Goal: Task Accomplishment & Management: Complete application form

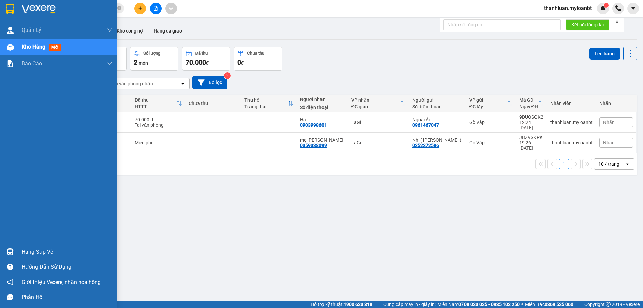
click at [14, 250] on div at bounding box center [10, 252] width 12 height 12
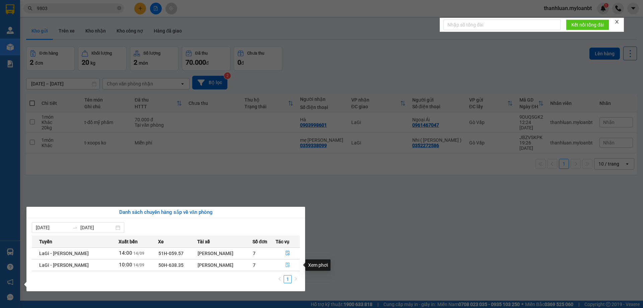
click at [280, 265] on button "button" at bounding box center [288, 265] width 24 height 11
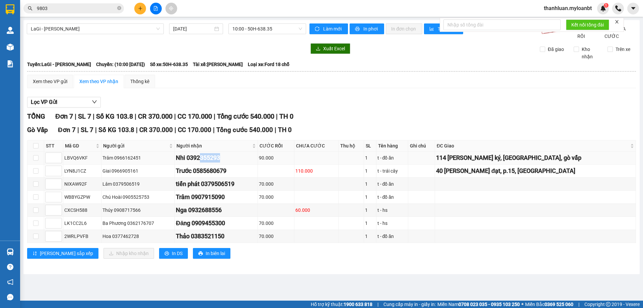
drag, startPoint x: 206, startPoint y: 164, endPoint x: 262, endPoint y: 165, distance: 55.6
click at [257, 163] on div "Nhi 0392355293" at bounding box center [216, 157] width 81 height 9
click at [257, 161] on div "Nhi 0392355293" at bounding box center [216, 157] width 81 height 9
drag, startPoint x: 205, startPoint y: 164, endPoint x: 273, endPoint y: 165, distance: 67.7
click at [257, 163] on div "Nhi 0392355293" at bounding box center [216, 157] width 81 height 9
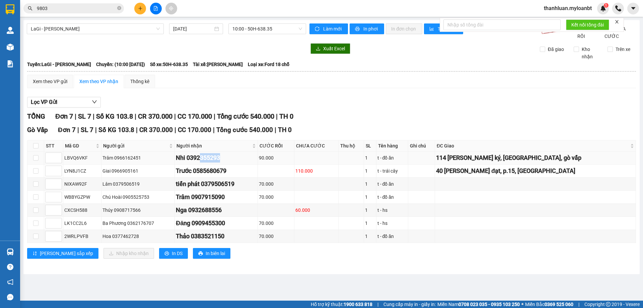
click at [257, 161] on div "Nhi 0392355293" at bounding box center [216, 157] width 81 height 9
drag, startPoint x: 207, startPoint y: 164, endPoint x: 275, endPoint y: 165, distance: 67.7
click at [258, 165] on td "Nhi 0392355293" at bounding box center [216, 157] width 83 height 13
drag, startPoint x: 289, startPoint y: 136, endPoint x: 358, endPoint y: 141, distance: 68.9
click at [291, 135] on div "Gò Vấp Đơn 7 | SL 7 | Số KG 103.8 | CR 370.000 | CC 170.000 | Tổng cước 540.0…" at bounding box center [331, 130] width 609 height 10
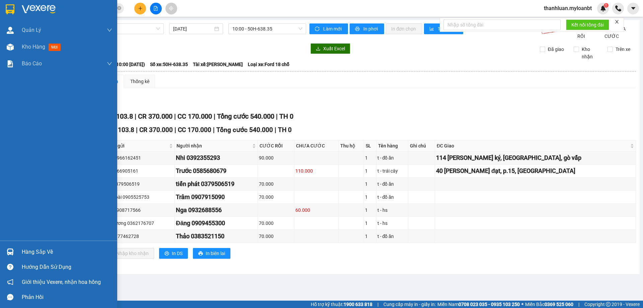
click at [11, 251] on img at bounding box center [10, 251] width 7 height 7
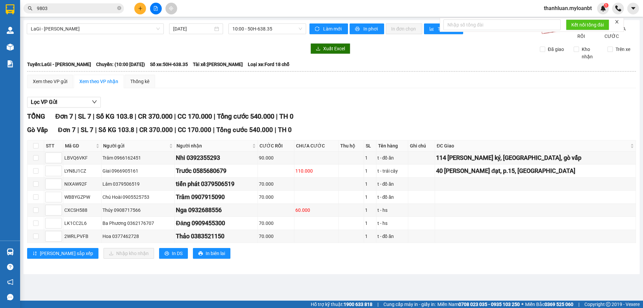
click at [360, 265] on section "Kết quả tìm kiếm ( 12 ) Bộ lọc Mã ĐH Trạng thái Món hàng Thu hộ Tổng cước Chưa …" at bounding box center [321, 154] width 643 height 308
click at [65, 9] on input "9803" at bounding box center [76, 8] width 79 height 7
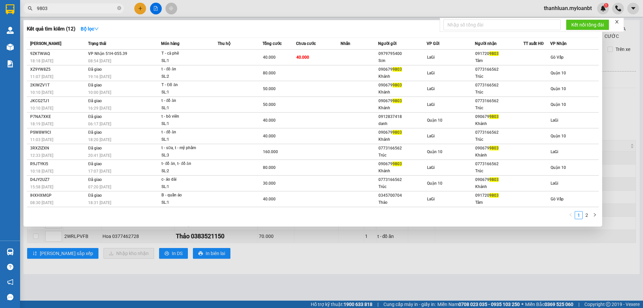
click at [65, 9] on input "9803" at bounding box center [76, 8] width 79 height 7
click at [332, 18] on div at bounding box center [321, 154] width 643 height 308
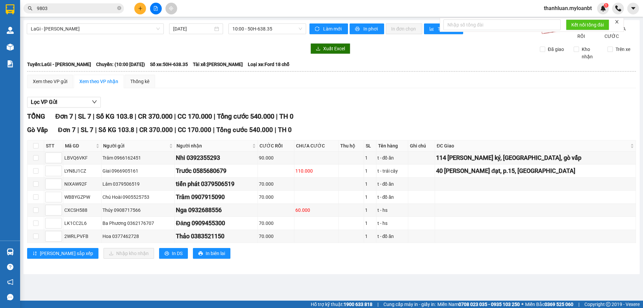
click at [93, 10] on input "9803" at bounding box center [76, 8] width 79 height 7
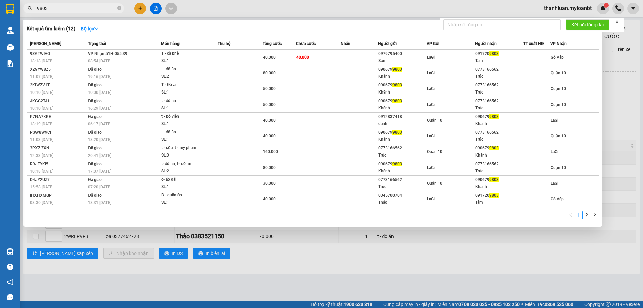
click at [93, 10] on input "9803" at bounding box center [76, 8] width 79 height 7
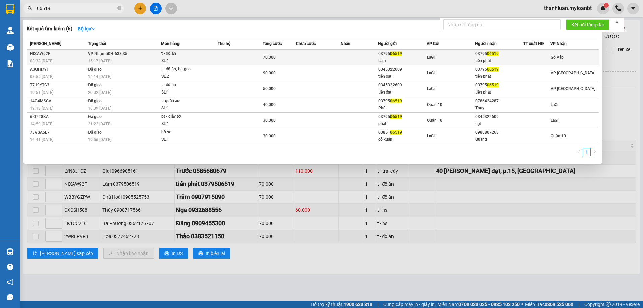
type input "06519"
click at [330, 54] on td at bounding box center [318, 58] width 45 height 16
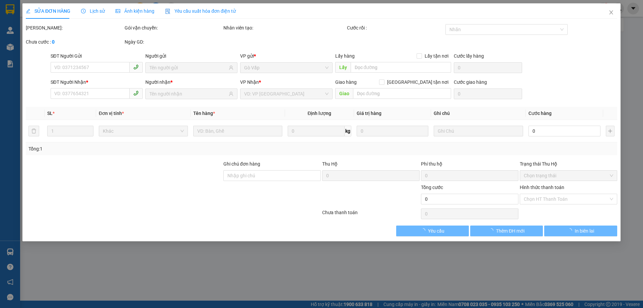
type input "0379506519"
type input "Lâm"
type input "0379506519"
type input "tiến phát"
type input "70.000"
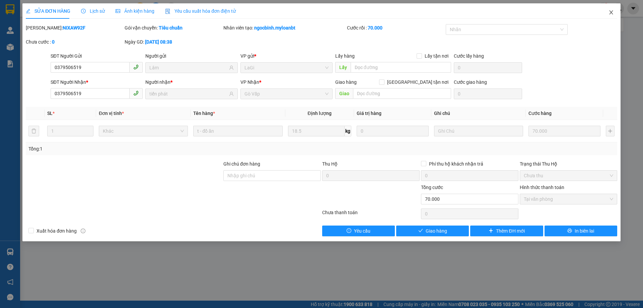
click at [613, 11] on icon "close" at bounding box center [611, 12] width 5 height 5
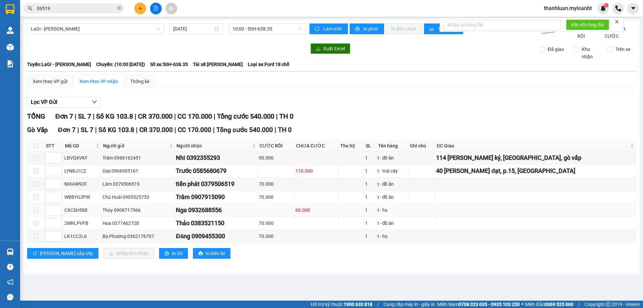
click at [209, 215] on div "Nga 0932688556" at bounding box center [216, 209] width 81 height 9
copy div "0932688556"
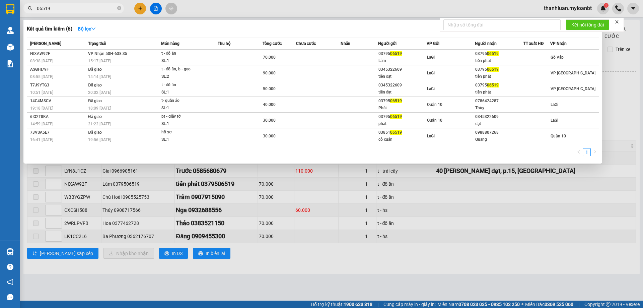
drag, startPoint x: 79, startPoint y: 7, endPoint x: 65, endPoint y: 12, distance: 14.7
click at [65, 12] on span "06519" at bounding box center [73, 8] width 101 height 10
click at [66, 12] on span "06519" at bounding box center [73, 8] width 101 height 10
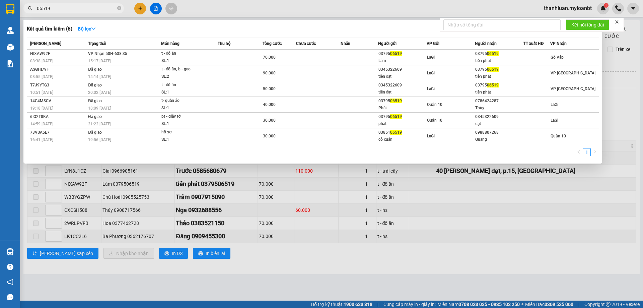
click at [75, 9] on input "06519" at bounding box center [76, 8] width 79 height 7
paste input "932688556"
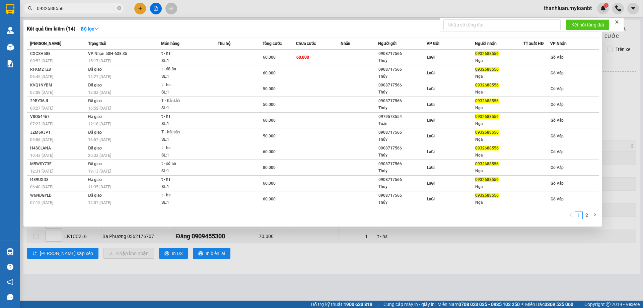
click at [210, 5] on div at bounding box center [321, 154] width 643 height 308
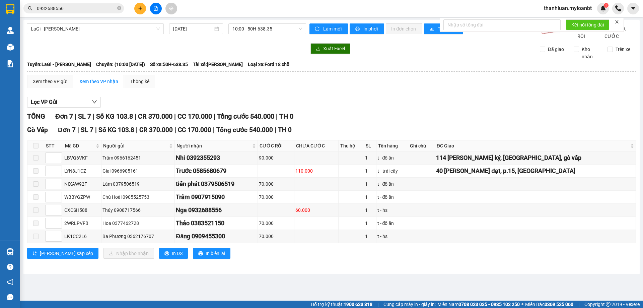
click at [90, 4] on span "0932688556" at bounding box center [73, 8] width 101 height 10
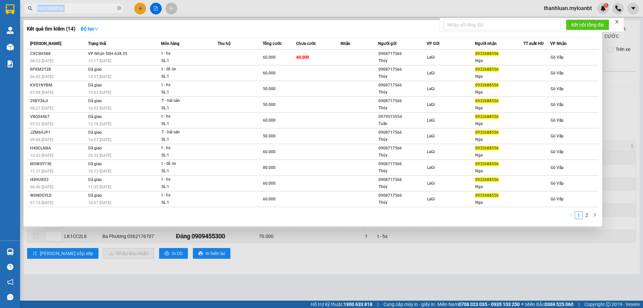
click at [90, 4] on span "0932688556" at bounding box center [73, 8] width 101 height 10
click at [257, 8] on div at bounding box center [321, 154] width 643 height 308
click at [84, 9] on input "0932688556" at bounding box center [76, 8] width 79 height 7
type input "0"
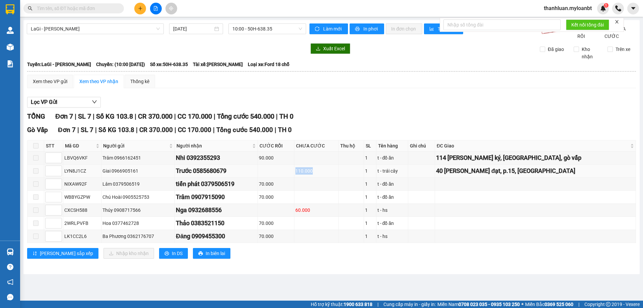
drag, startPoint x: 314, startPoint y: 176, endPoint x: 383, endPoint y: 184, distance: 69.9
click at [383, 178] on tr "LYN8J1CZ Giai 0966905161 Trước 0585680679 110.000 1 t - trái cây 40 Hoàng Bát đ…" at bounding box center [331, 171] width 609 height 13
click at [339, 174] on td "110.000" at bounding box center [317, 171] width 44 height 13
drag, startPoint x: 309, startPoint y: 177, endPoint x: 364, endPoint y: 176, distance: 55.3
click at [361, 176] on tr "LYN8J1CZ Giai 0966905161 Trước 0585680679 110.000 1 t - trái cây 40 Hoàng Bát đ…" at bounding box center [331, 171] width 609 height 13
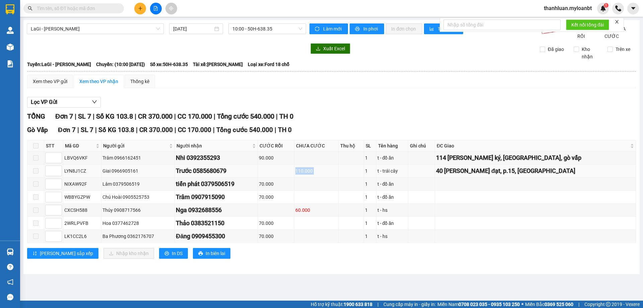
click at [364, 176] on td at bounding box center [351, 171] width 25 height 13
click at [338, 108] on div "Lọc VP Gửi" at bounding box center [331, 102] width 609 height 11
drag, startPoint x: 317, startPoint y: 176, endPoint x: 335, endPoint y: 175, distance: 18.5
click at [335, 175] on div "110.000" at bounding box center [317, 170] width 42 height 7
click at [361, 178] on td at bounding box center [351, 171] width 25 height 13
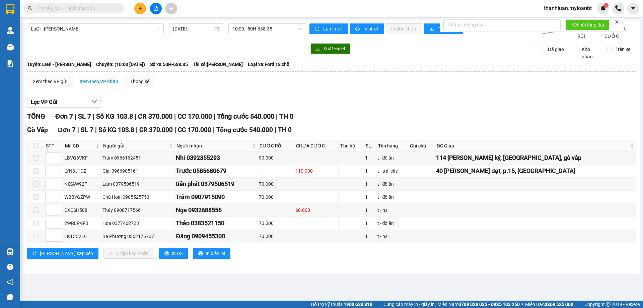
click at [360, 122] on div "TỔNG Đơn 7 | SL 7 | Số KG 103.8 | CR 370.000 | CC 170.000 | Tổng cước 540.000 |…" at bounding box center [331, 116] width 609 height 10
drag, startPoint x: 305, startPoint y: 177, endPoint x: 351, endPoint y: 183, distance: 45.9
click at [357, 178] on tr "LYN8J1CZ Giai 0966905161 Trước 0585680679 110.000 1 t - trái cây 40 Hoàng Bát đ…" at bounding box center [331, 171] width 609 height 13
click at [337, 175] on div "110.000" at bounding box center [317, 170] width 42 height 7
click at [328, 108] on div "Lọc VP Gửi" at bounding box center [331, 102] width 609 height 11
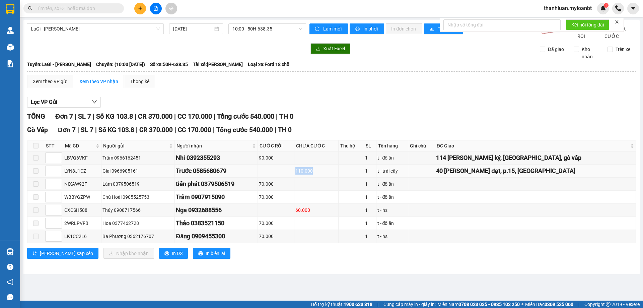
drag, startPoint x: 302, startPoint y: 182, endPoint x: 363, endPoint y: 184, distance: 61.0
click at [363, 178] on tr "LYN8J1CZ Giai 0966905161 Trước 0585680679 110.000 1 t - trái cây 40 Hoàng Bát đ…" at bounding box center [331, 171] width 609 height 13
click at [362, 106] on div "Lọc VP Gửi" at bounding box center [331, 102] width 609 height 11
drag, startPoint x: 305, startPoint y: 180, endPoint x: 383, endPoint y: 182, distance: 78.1
click at [380, 178] on tr "LYN8J1CZ Giai 0966905161 Trước 0585680679 110.000 1 t - trái cây 40 Hoàng Bát đ…" at bounding box center [331, 171] width 609 height 13
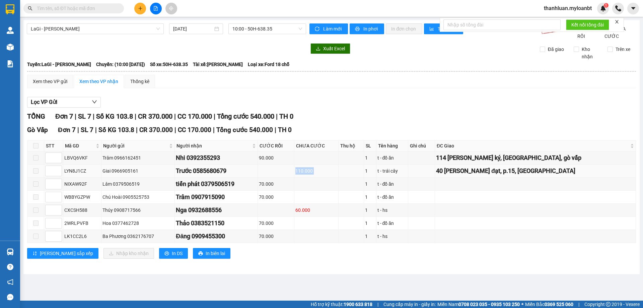
click at [364, 177] on td at bounding box center [351, 171] width 25 height 13
drag, startPoint x: 301, startPoint y: 178, endPoint x: 383, endPoint y: 184, distance: 82.3
click at [368, 186] on tbody "LBVQ6VKF Trâm 0966162451 Nhi 0392355293 90.000 1 t - đồ ăn 114 trương minh ký, …" at bounding box center [331, 196] width 609 height 91
click at [335, 118] on div "Lọc VP Gửi TỔNG Đơn 7 | SL 7 | Số KG 103.8 | CR 370.000 | CC 170.000 | Tổng cư…" at bounding box center [331, 180] width 609 height 174
drag, startPoint x: 312, startPoint y: 181, endPoint x: 335, endPoint y: 178, distance: 23.3
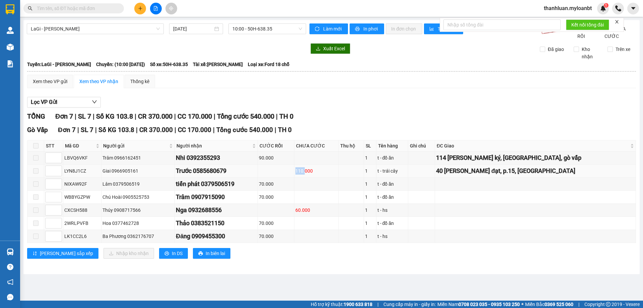
click at [324, 178] on tr "LYN8J1CZ Giai 0966905161 Trước 0585680679 110.000 1 t - trái cây 40 Hoàng Bát đ…" at bounding box center [331, 171] width 609 height 13
drag, startPoint x: 361, startPoint y: 123, endPoint x: 352, endPoint y: 140, distance: 19.8
click at [360, 122] on div "TỔNG Đơn 7 | SL 7 | Số KG 103.8 | CR 370.000 | CC 170.000 | Tổng cước 540.000 |…" at bounding box center [331, 116] width 609 height 10
drag, startPoint x: 305, startPoint y: 174, endPoint x: 376, endPoint y: 183, distance: 72.0
click at [376, 178] on tr "LYN8J1CZ Giai 0966905161 Trước 0585680679 110.000 1 t - trái cây 40 Hoàng Bát đ…" at bounding box center [331, 171] width 609 height 13
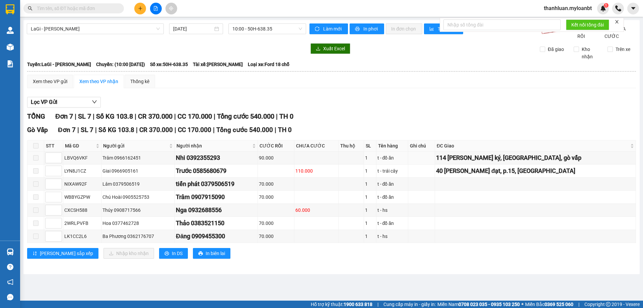
click at [359, 99] on div "Xem theo VP gửi Xem theo VP nhận Thống kê Lọc VP Gửi TỔNG Đơn 7 | SL 7 | Số KG…" at bounding box center [331, 171] width 609 height 192
drag, startPoint x: 292, startPoint y: 179, endPoint x: 355, endPoint y: 178, distance: 63.0
click at [355, 178] on tr "LYN8J1CZ Giai 0966905161 Trước 0585680679 110.000 1 t - trái cây 40 Hoàng Bát đ…" at bounding box center [331, 171] width 609 height 13
click at [295, 174] on td at bounding box center [276, 171] width 37 height 13
click at [381, 189] on tbody "LBVQ6VKF Trâm 0966162451 Nhi 0392355293 90.000 1 t - đồ ăn 114 trương minh ký, …" at bounding box center [331, 196] width 609 height 91
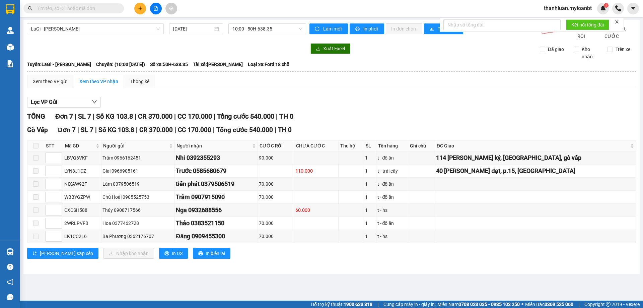
click at [375, 103] on div "Lọc VP Gửi TỔNG Đơn 7 | SL 7 | Số KG 103.8 | CR 370.000 | CC 170.000 | Tổng cư…" at bounding box center [331, 180] width 609 height 174
drag, startPoint x: 302, startPoint y: 180, endPoint x: 343, endPoint y: 177, distance: 41.3
click at [343, 177] on tr "LYN8J1CZ Giai 0966905161 Trước 0585680679 110.000 1 t - trái cây 40 Hoàng Bát đ…" at bounding box center [331, 171] width 609 height 13
click at [354, 122] on div "TỔNG Đơn 7 | SL 7 | Số KG 103.8 | CR 370.000 | CC 170.000 | Tổng cước 540.000 |…" at bounding box center [331, 116] width 609 height 10
drag, startPoint x: 304, startPoint y: 177, endPoint x: 363, endPoint y: 158, distance: 62.7
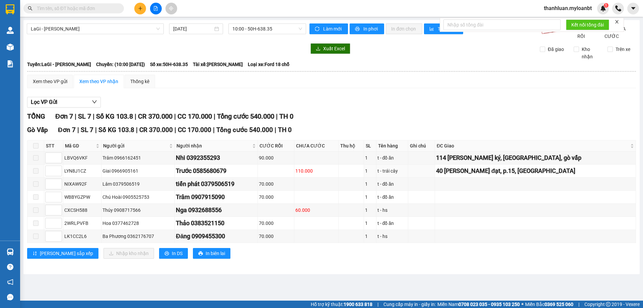
click at [360, 172] on tr "LYN8J1CZ Giai 0966905161 Trước 0585680679 110.000 1 t - trái cây 40 Hoàng Bát đ…" at bounding box center [331, 171] width 609 height 13
click at [362, 108] on div "Lọc VP Gửi" at bounding box center [331, 102] width 609 height 11
click at [86, 9] on input "text" at bounding box center [76, 8] width 79 height 7
type input "5"
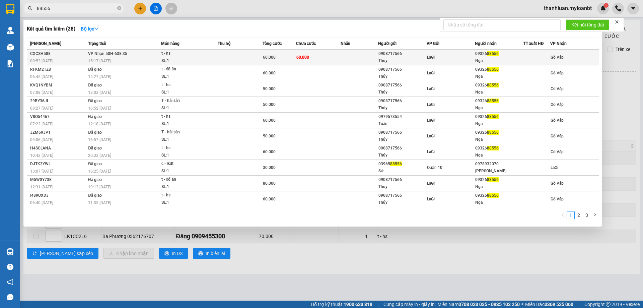
type input "88556"
click at [259, 52] on td at bounding box center [240, 58] width 45 height 16
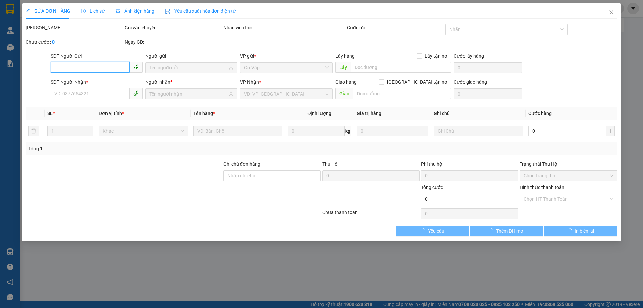
type input "0908717566"
type input "Thúy"
type input "0932688556"
type input "Nga"
type input "60.000"
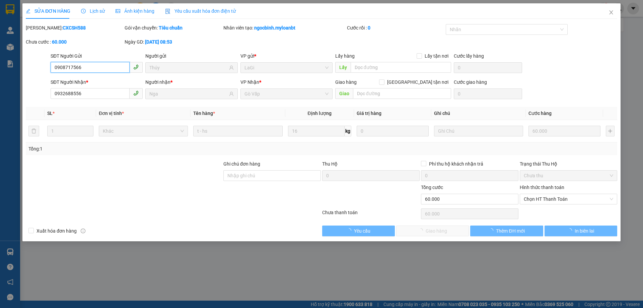
click at [554, 198] on span "Chọn HT Thanh Toán" at bounding box center [568, 199] width 89 height 10
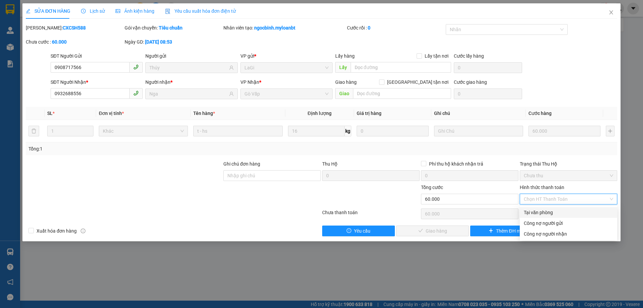
click at [554, 213] on div "Tại văn phòng" at bounding box center [568, 212] width 89 height 7
type input "0"
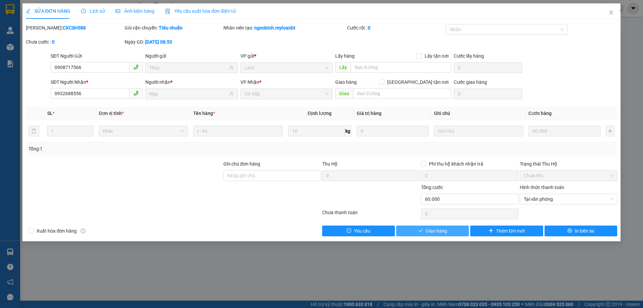
click at [449, 226] on button "Giao hàng" at bounding box center [432, 231] width 73 height 11
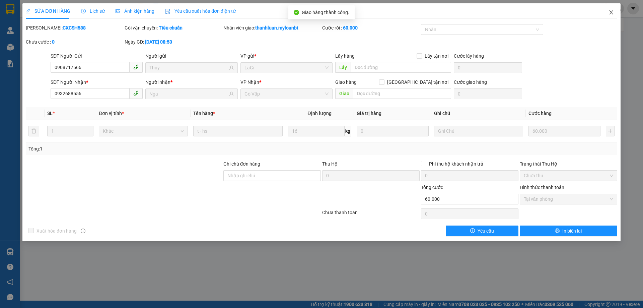
click at [605, 11] on span "Close" at bounding box center [611, 12] width 19 height 19
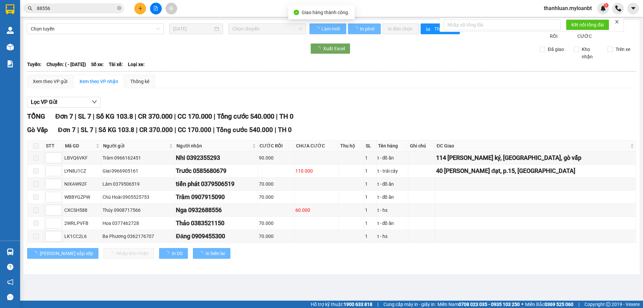
click at [75, 9] on input "88556" at bounding box center [76, 8] width 79 height 7
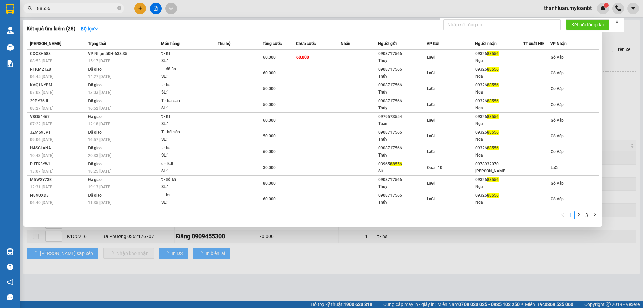
click at [75, 9] on input "88556" at bounding box center [76, 8] width 79 height 7
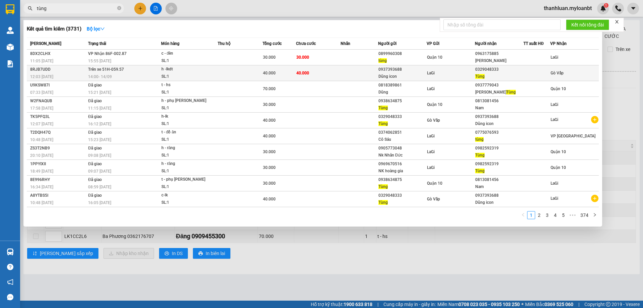
type input "tùng"
click at [370, 75] on td at bounding box center [359, 73] width 37 height 16
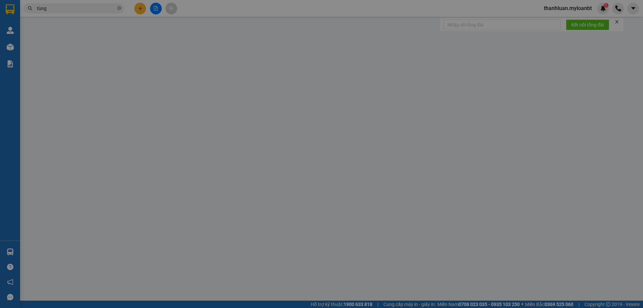
type input "0937393688"
type input "Dũng icon"
type input "0329048333"
type input "Tùng"
type input "40.000"
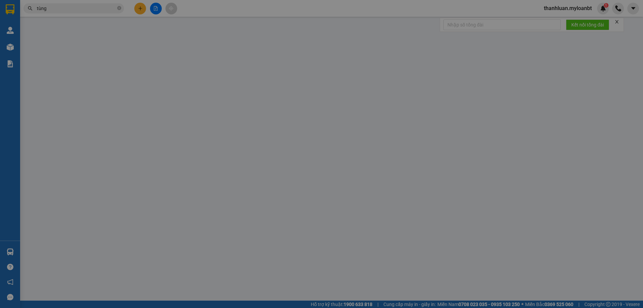
type input "40.000"
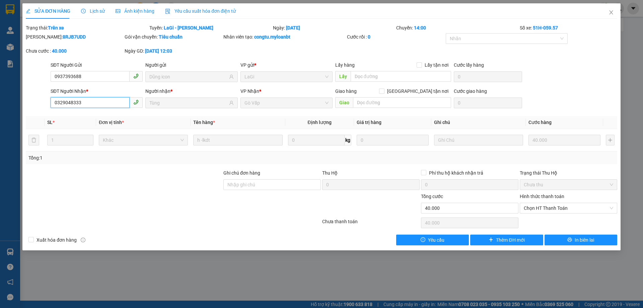
click at [108, 103] on input "0329048333" at bounding box center [90, 102] width 79 height 11
click at [605, 13] on span "Close" at bounding box center [611, 12] width 19 height 19
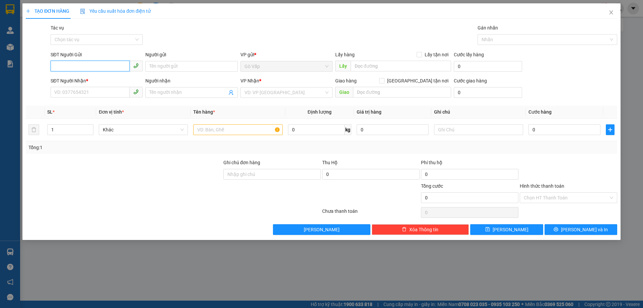
paste input "0329048333"
type input "0329048333"
click at [100, 77] on div "0329048333 - Tùng" at bounding box center [97, 79] width 84 height 7
type input "Tùng"
type input "0937393688"
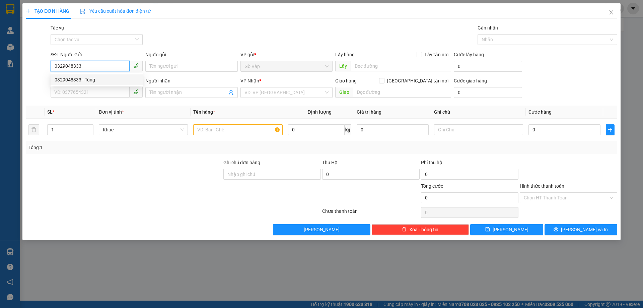
type input "Dũng icon"
type input "0329048333"
click at [249, 127] on input "text" at bounding box center [237, 129] width 89 height 11
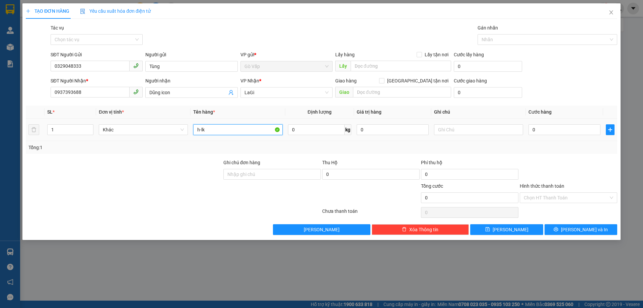
type input "h-lk"
click at [582, 135] on div "0" at bounding box center [565, 129] width 72 height 13
click at [563, 133] on input "0" at bounding box center [565, 129] width 72 height 11
type input "4"
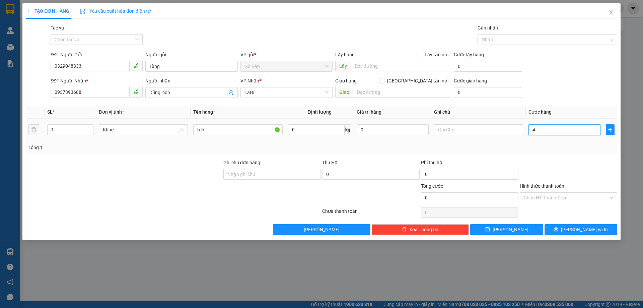
type input "4"
type input "40"
type input "40.000"
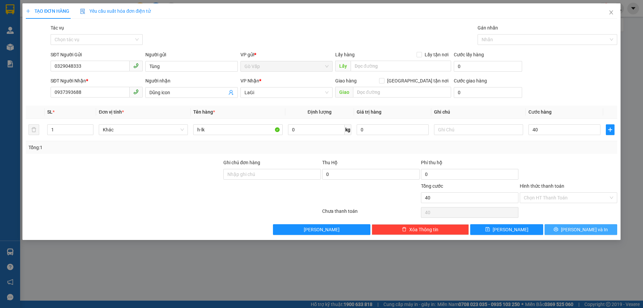
type input "40.000"
click at [574, 233] on button "Lưu và In" at bounding box center [581, 229] width 73 height 11
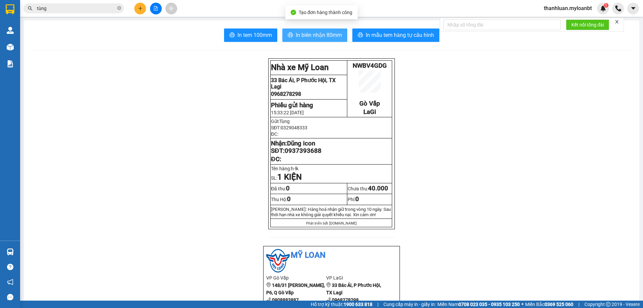
click at [314, 32] on span "In biên nhận 80mm" at bounding box center [319, 35] width 46 height 8
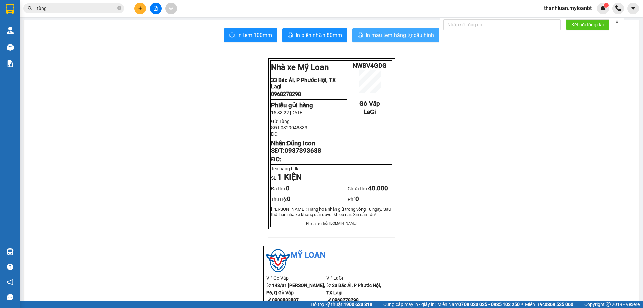
click at [380, 29] on button "In mẫu tem hàng tự cấu hình" at bounding box center [396, 34] width 87 height 13
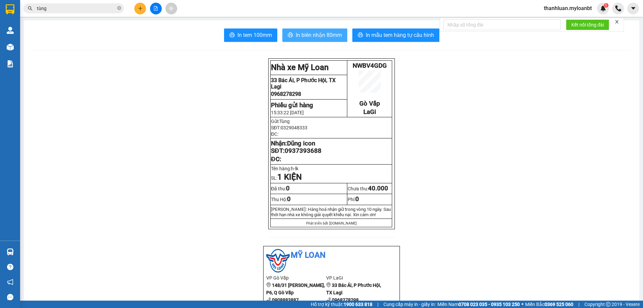
click at [296, 31] on span "In biên nhận 80mm" at bounding box center [319, 35] width 46 height 8
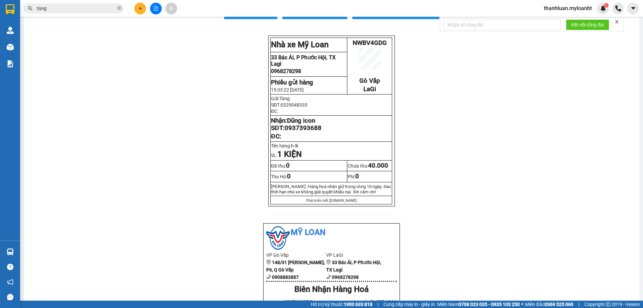
scroll to position [34, 0]
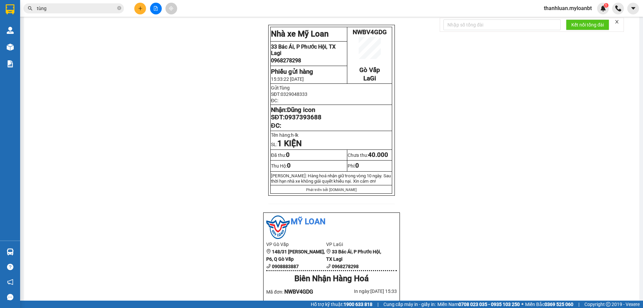
click at [97, 7] on input "tùng" at bounding box center [76, 8] width 79 height 7
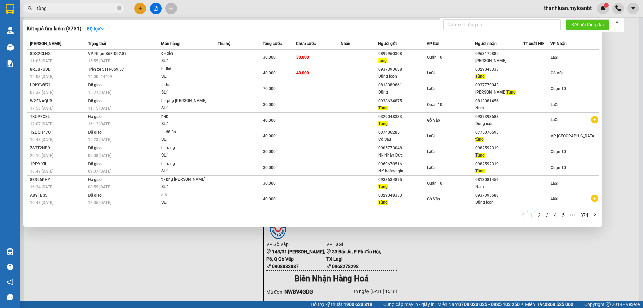
click at [97, 7] on input "tùng" at bounding box center [76, 8] width 79 height 7
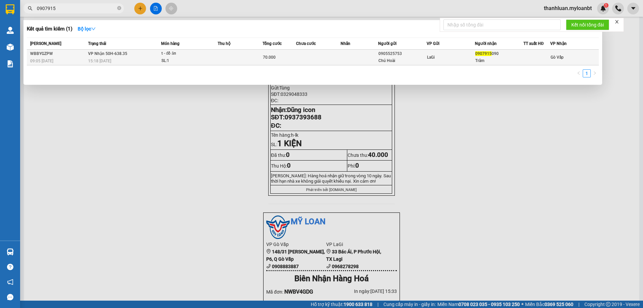
type input "0907915"
click at [209, 61] on div "SL: 1" at bounding box center [187, 60] width 50 height 7
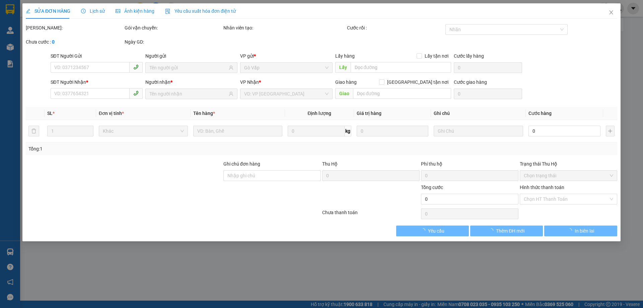
type input "0905525753"
type input "Chú Hoài"
type input "0907915090"
type input "Trâm"
type input "70.000"
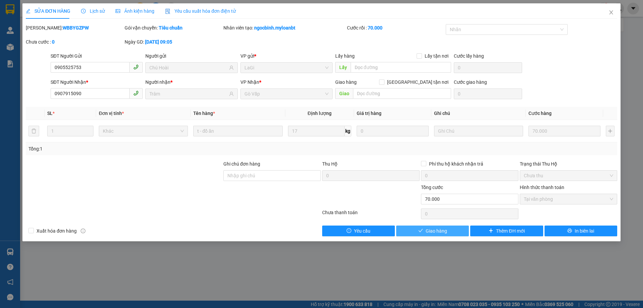
click at [419, 230] on icon "check" at bounding box center [421, 230] width 5 height 5
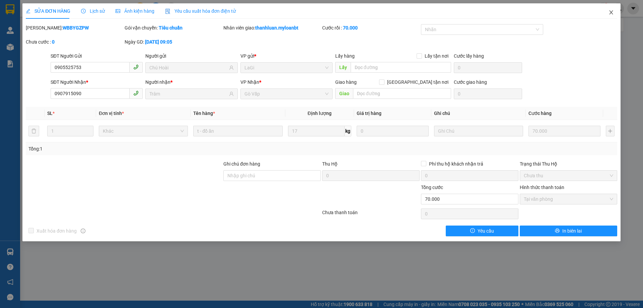
click at [614, 13] on icon "close" at bounding box center [611, 12] width 5 height 5
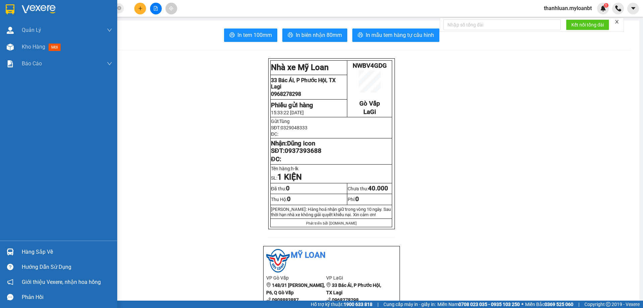
click at [21, 248] on div "Hàng sắp về" at bounding box center [58, 251] width 117 height 15
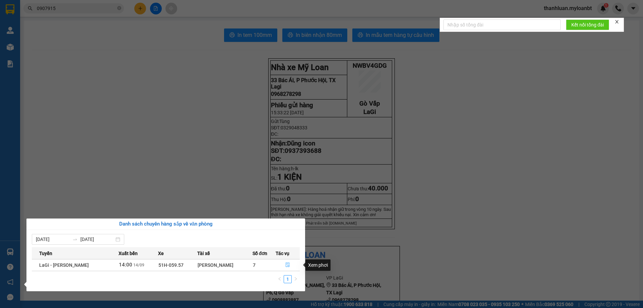
click at [292, 264] on button "button" at bounding box center [288, 265] width 24 height 11
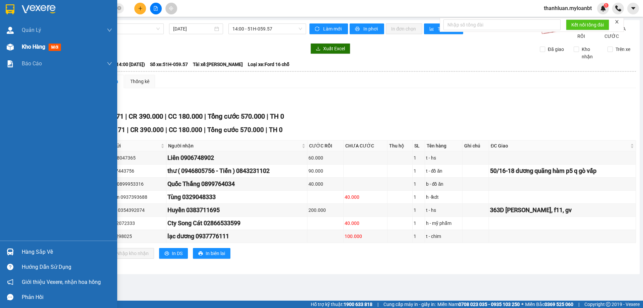
click at [12, 47] on img at bounding box center [10, 47] width 7 height 7
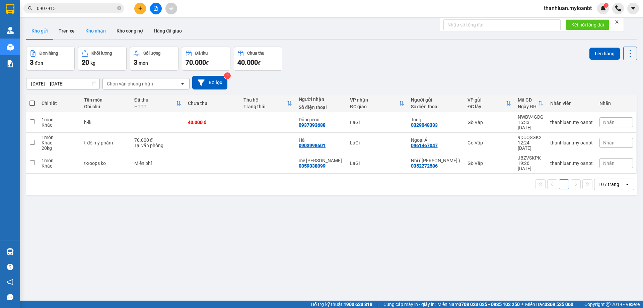
click at [89, 31] on button "Kho nhận" at bounding box center [95, 31] width 31 height 16
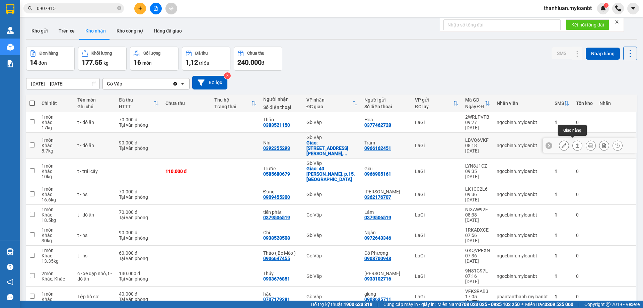
click at [575, 143] on icon at bounding box center [577, 145] width 5 height 5
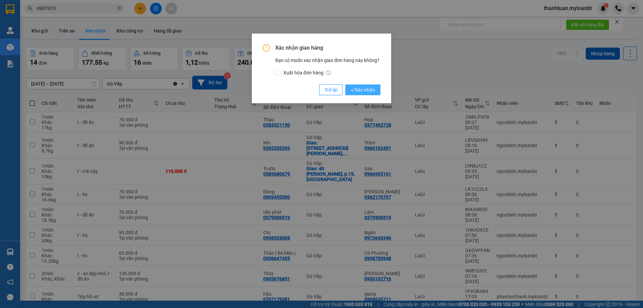
click at [363, 90] on span "Xác nhận" at bounding box center [363, 89] width 24 height 7
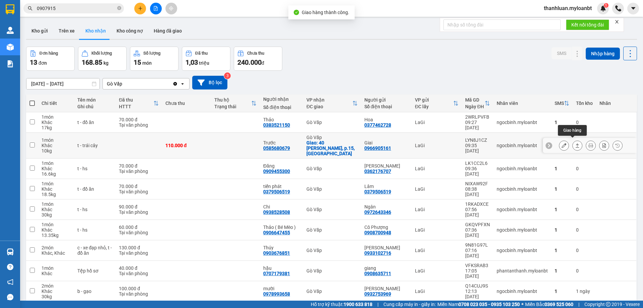
click at [576, 143] on icon at bounding box center [578, 145] width 4 height 4
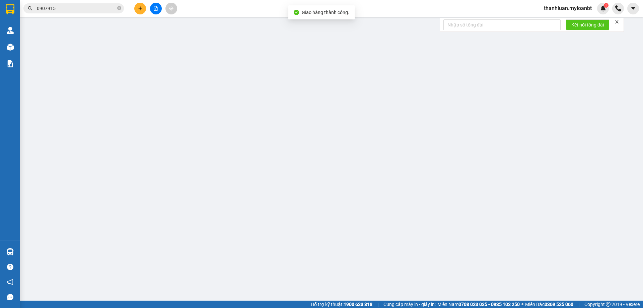
type input "0966905161"
type input "Giai"
type input "0585680679"
type input "Trước"
checkbox input "true"
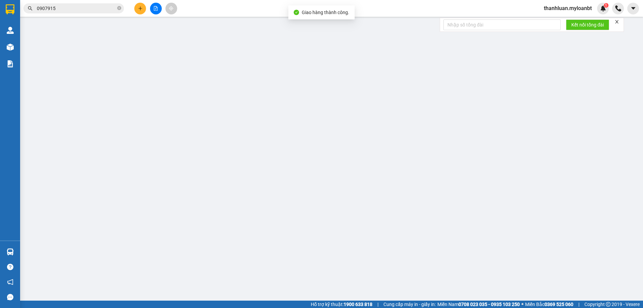
type input "40 Hoàng Bát đạt, p.15, Tân Bình"
type input "110.000"
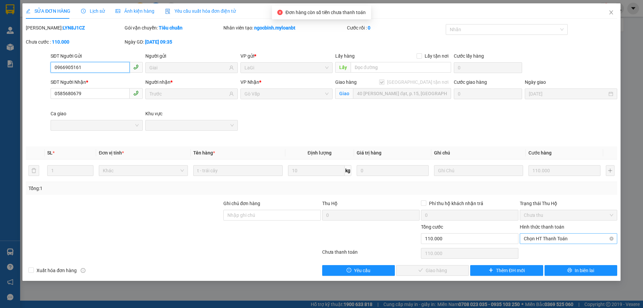
click at [556, 237] on span "Chọn HT Thanh Toán" at bounding box center [568, 239] width 89 height 10
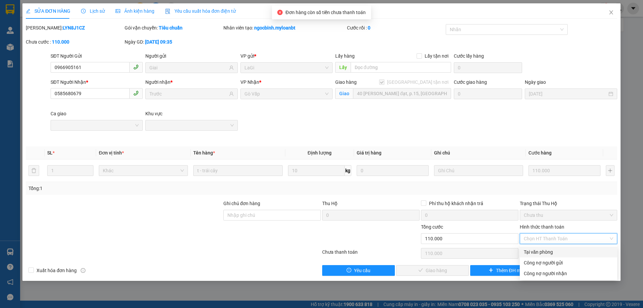
click at [561, 254] on div "Tại văn phòng" at bounding box center [568, 251] width 89 height 7
type input "0"
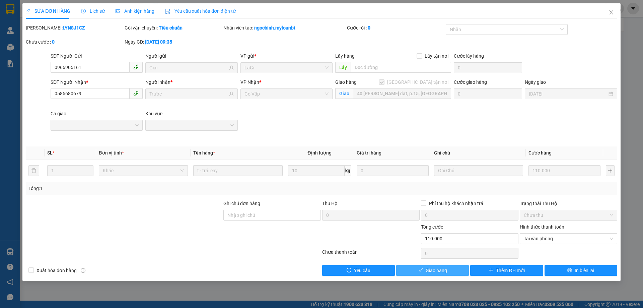
click at [438, 268] on span "Giao hàng" at bounding box center [436, 270] width 21 height 7
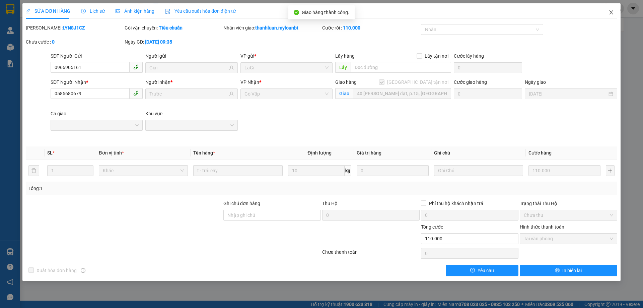
click at [612, 17] on span "Close" at bounding box center [611, 12] width 19 height 19
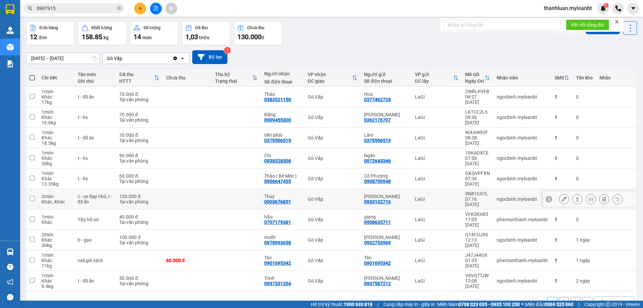
scroll to position [33, 0]
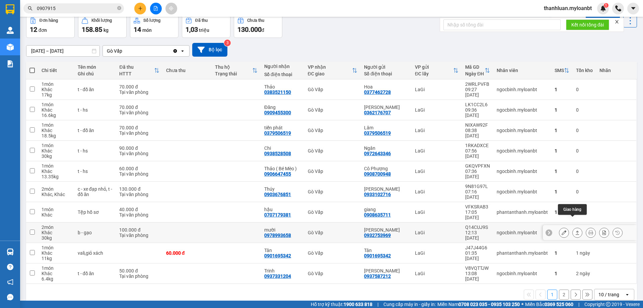
click at [575, 230] on icon at bounding box center [577, 232] width 5 height 5
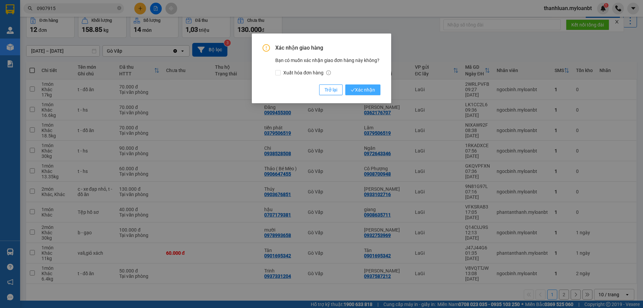
click at [367, 89] on span "Xác nhận" at bounding box center [363, 89] width 24 height 7
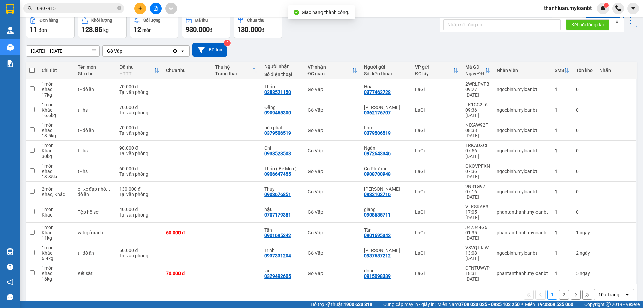
click at [602, 291] on div "10 / trang" at bounding box center [609, 294] width 21 height 7
click at [599, 273] on div "100 / trang" at bounding box center [609, 269] width 40 height 12
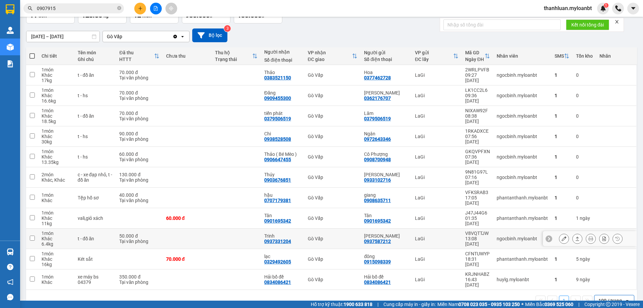
scroll to position [48, 0]
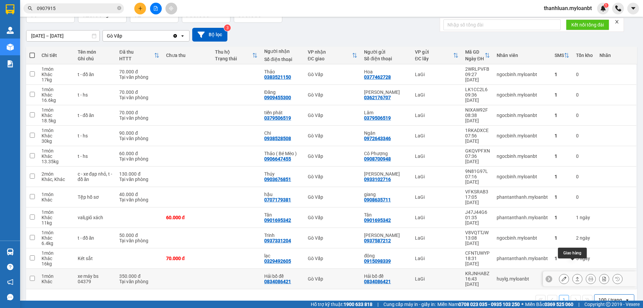
click at [577, 273] on button at bounding box center [577, 279] width 9 height 12
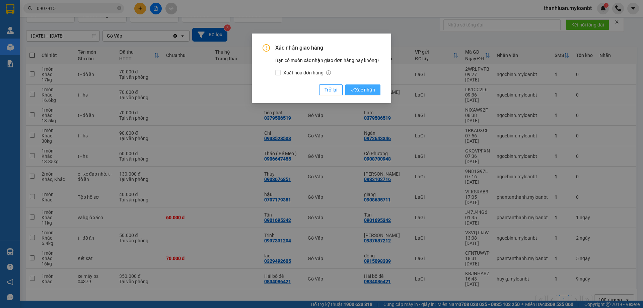
click at [375, 86] on button "Xác nhận" at bounding box center [362, 89] width 35 height 11
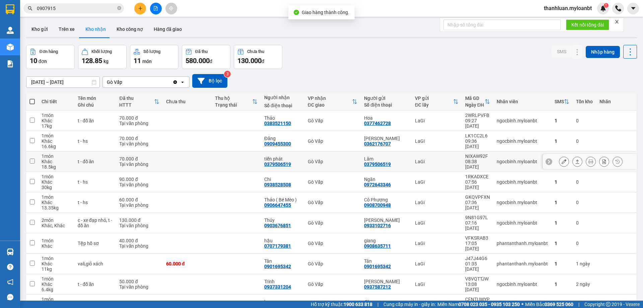
scroll to position [0, 0]
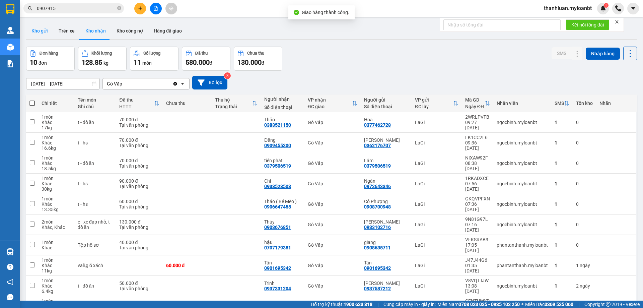
click at [30, 37] on button "Kho gửi" at bounding box center [39, 31] width 27 height 16
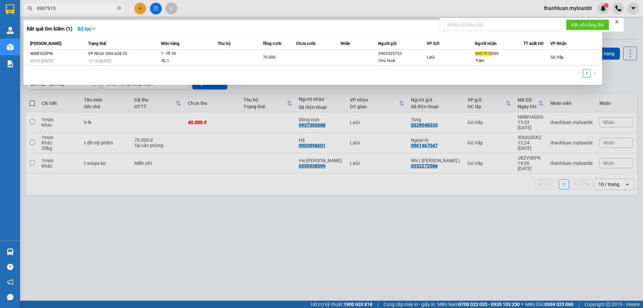
click at [87, 7] on input "0907915" at bounding box center [76, 8] width 79 height 7
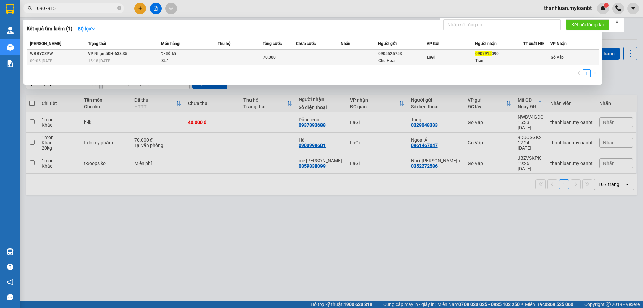
click at [290, 58] on div "70.000" at bounding box center [279, 57] width 33 height 7
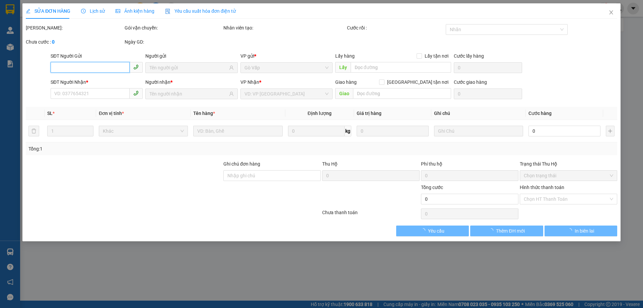
type input "0905525753"
type input "Chú Hoài"
type input "0907915090"
type input "Trâm"
type input "70.000"
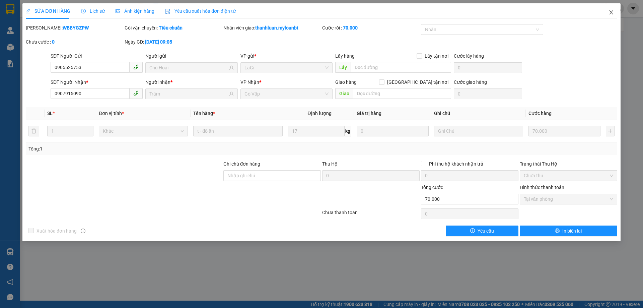
click at [612, 10] on icon "close" at bounding box center [611, 12] width 5 height 5
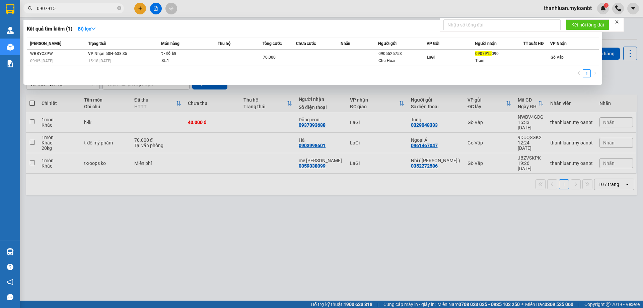
click at [87, 11] on input "0907915" at bounding box center [76, 8] width 79 height 7
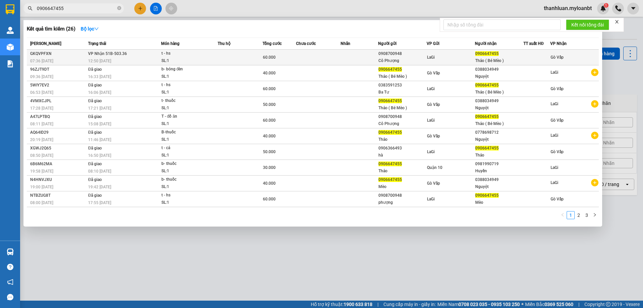
type input "0906647455"
click at [345, 60] on td at bounding box center [359, 58] width 37 height 16
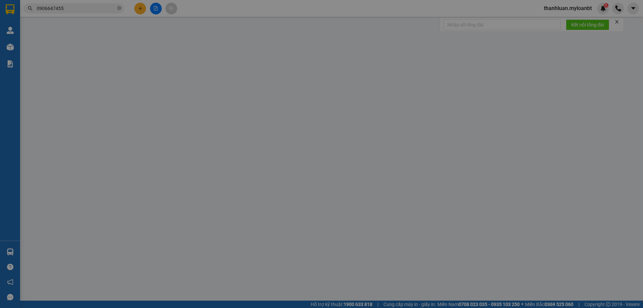
type input "0908700948"
type input "Cô Phượng"
type input "0906647455"
type input "Thảo ( Bé Mèo )"
type input "60.000"
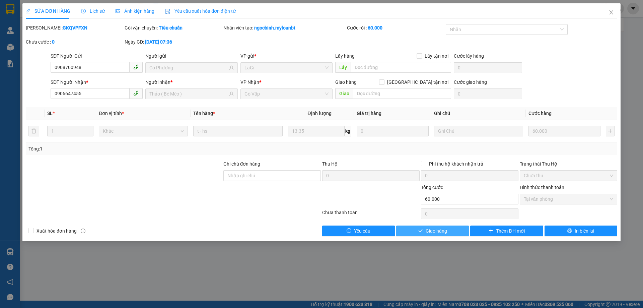
click at [453, 233] on button "Giao hàng" at bounding box center [432, 231] width 73 height 11
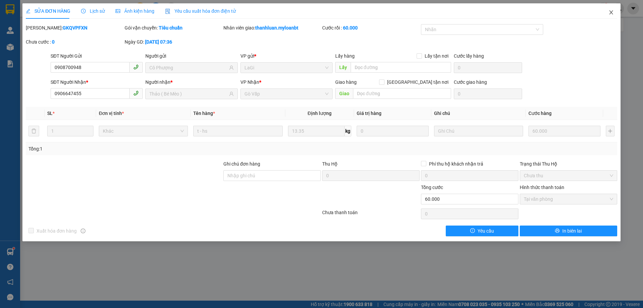
click at [611, 14] on icon "close" at bounding box center [611, 12] width 5 height 5
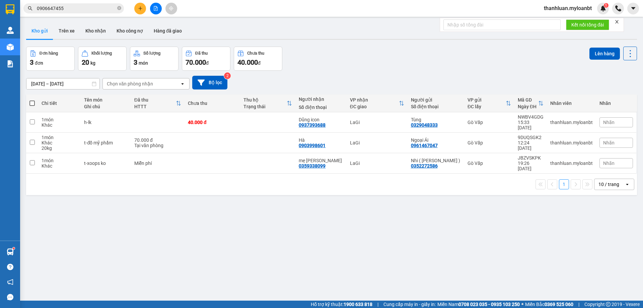
click at [77, 13] on span "0906647455" at bounding box center [73, 8] width 101 height 10
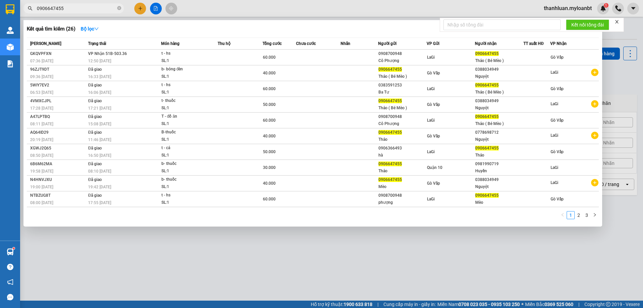
click at [77, 11] on input "0906647455" at bounding box center [76, 8] width 79 height 7
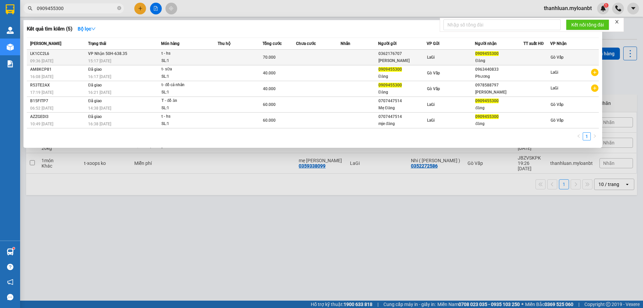
type input "0909455300"
click at [261, 50] on td at bounding box center [240, 58] width 45 height 16
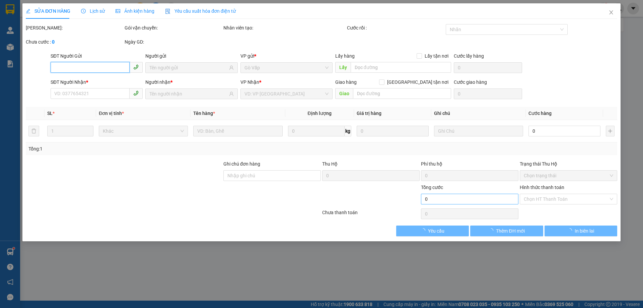
type input "0362176707"
type input "Ba Phương"
type input "0909455300"
type input "Đăng"
type input "70.000"
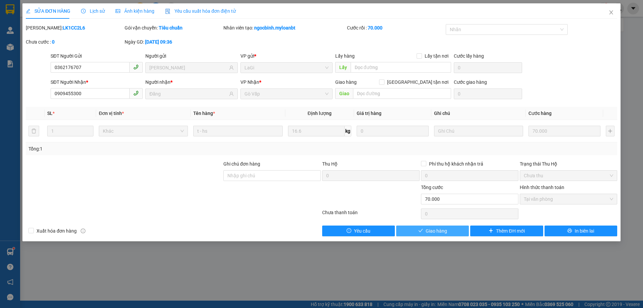
click at [438, 230] on span "Giao hàng" at bounding box center [436, 230] width 21 height 7
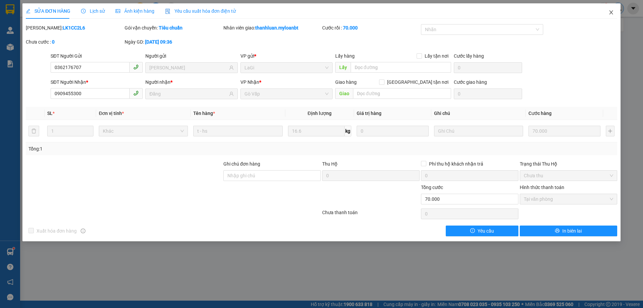
click at [618, 8] on span "Close" at bounding box center [611, 12] width 19 height 19
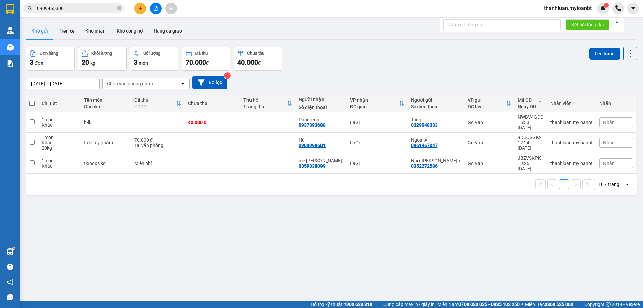
click at [78, 6] on input "0909455300" at bounding box center [76, 8] width 79 height 7
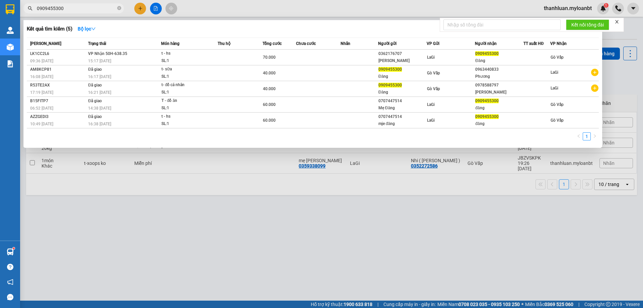
click at [78, 6] on input "0909455300" at bounding box center [76, 8] width 79 height 7
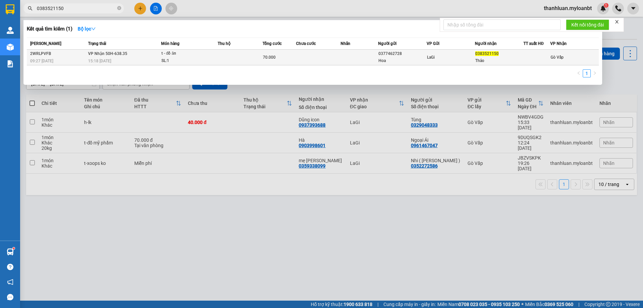
type input "0383521150"
click at [339, 52] on td at bounding box center [318, 58] width 45 height 16
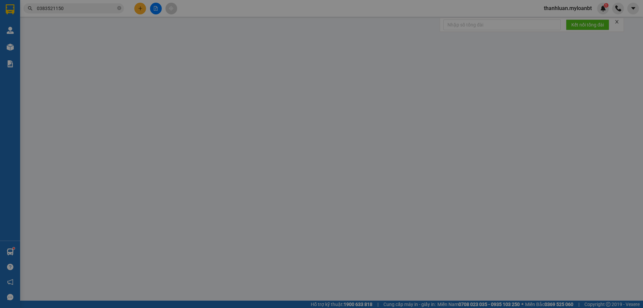
type input "0377462728"
type input "Hoa"
type input "0383521150"
type input "Thảo"
type input "70.000"
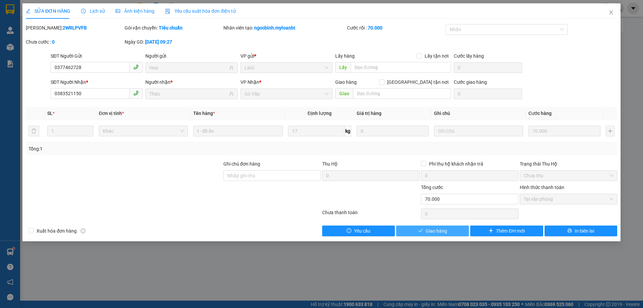
click at [445, 228] on span "Giao hàng" at bounding box center [436, 230] width 21 height 7
